Goal: Navigation & Orientation: Find specific page/section

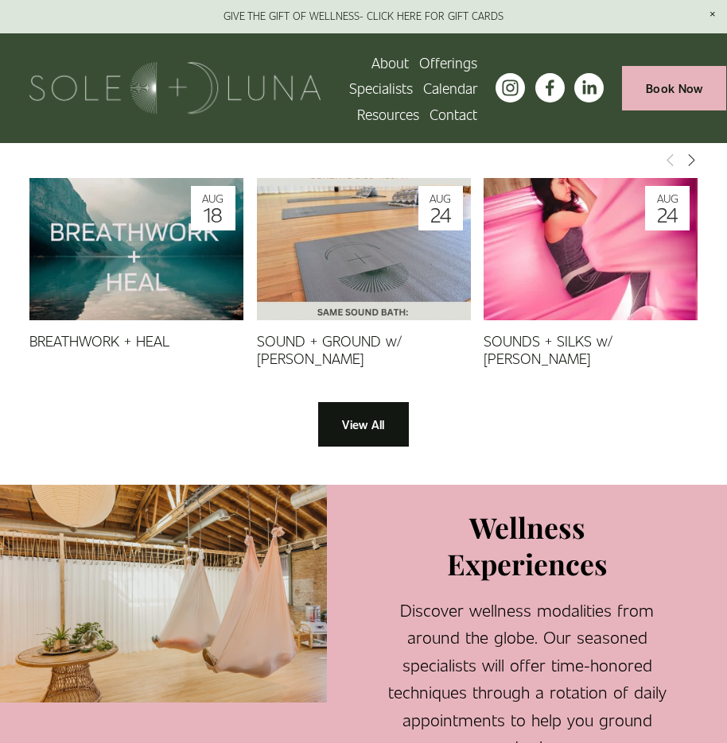
scroll to position [1154, 0]
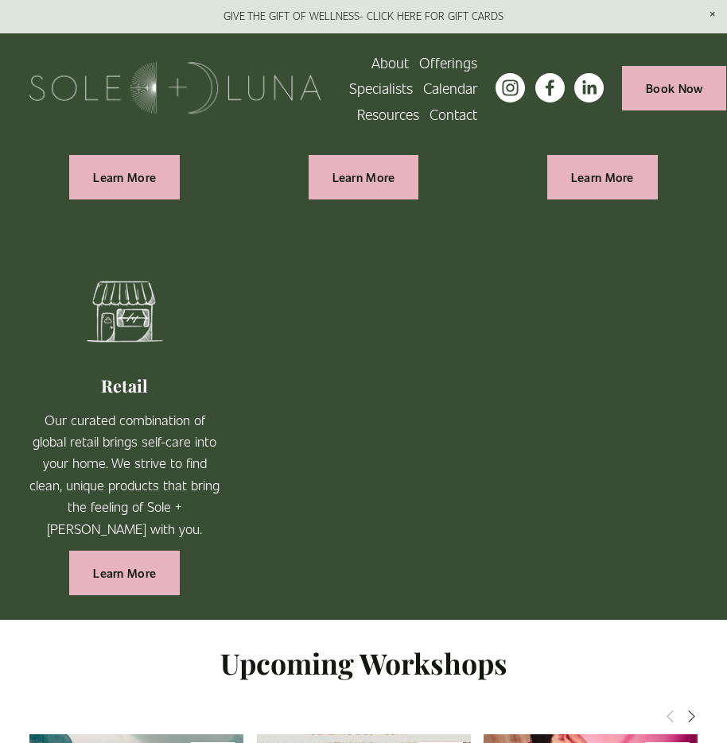
click at [0, 0] on span "Packages/Memberships" at bounding box center [0, 0] width 0 height 0
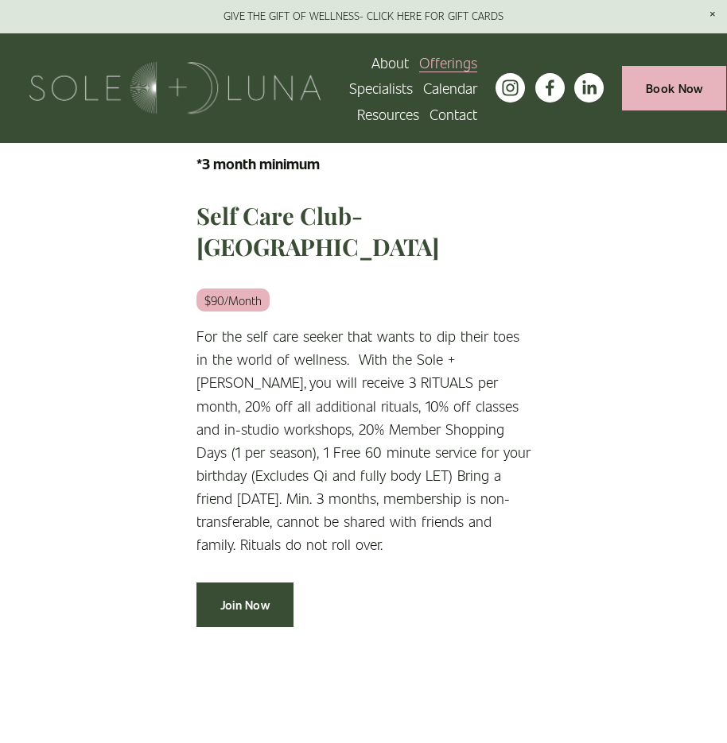
scroll to position [318, 0]
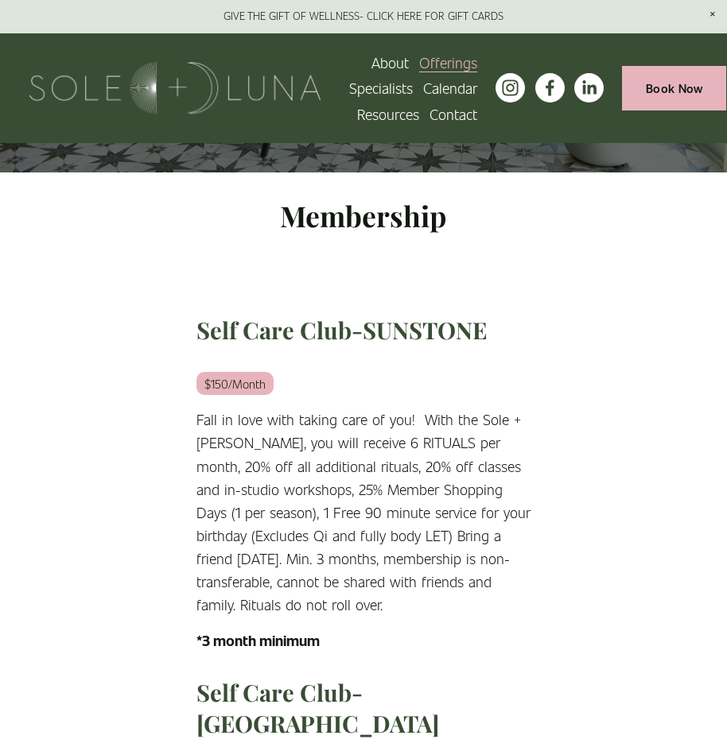
click at [0, 0] on span "Rituals" at bounding box center [0, 0] width 0 height 0
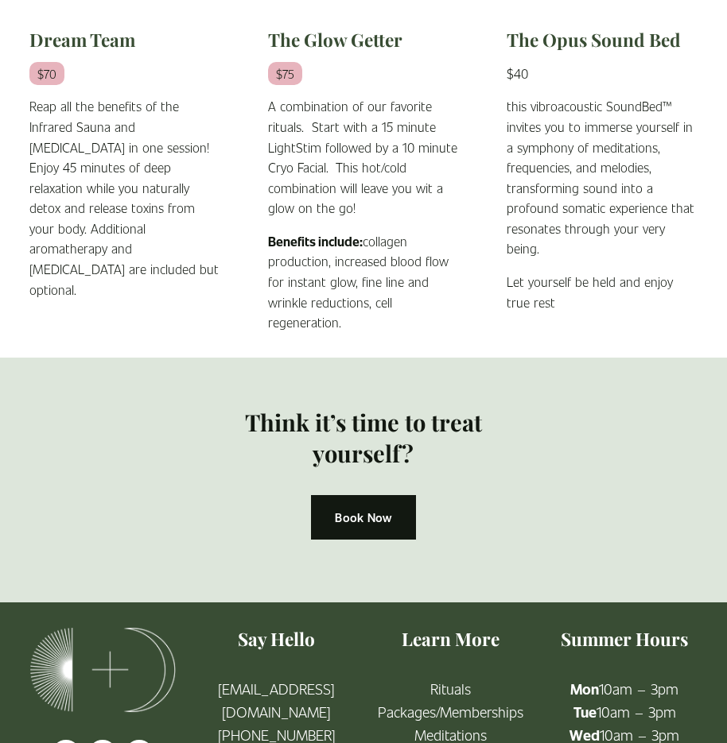
scroll to position [1749, 0]
